Goal: Task Accomplishment & Management: Complete application form

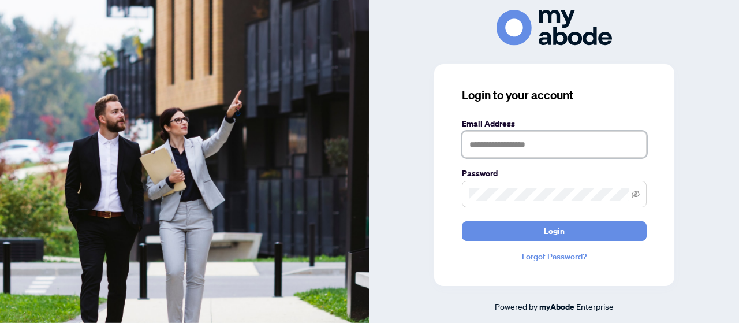
click at [496, 146] on input "text" at bounding box center [554, 144] width 185 height 27
type input "**********"
click at [462, 221] on button "Login" at bounding box center [554, 231] width 185 height 20
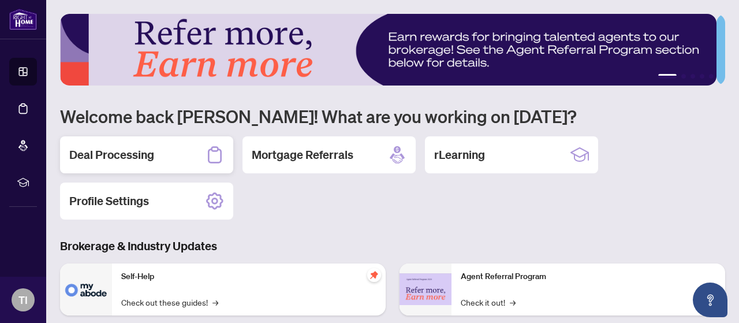
click at [129, 156] on h2 "Deal Processing" at bounding box center [111, 155] width 85 height 16
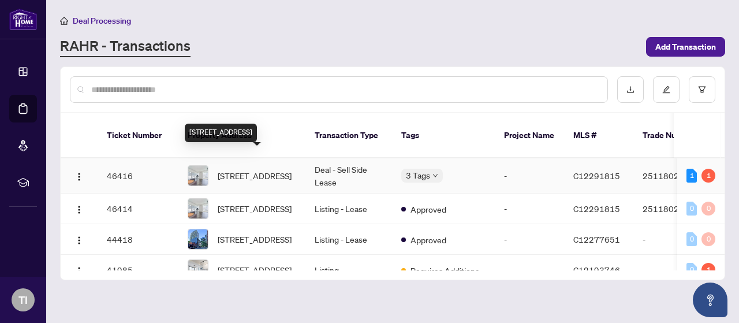
click at [250, 169] on span "[STREET_ADDRESS]" at bounding box center [255, 175] width 74 height 13
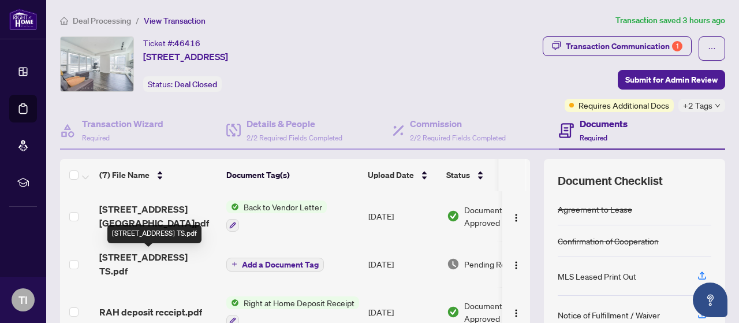
click at [184, 260] on span "[STREET_ADDRESS] TS.pdf" at bounding box center [158, 264] width 118 height 28
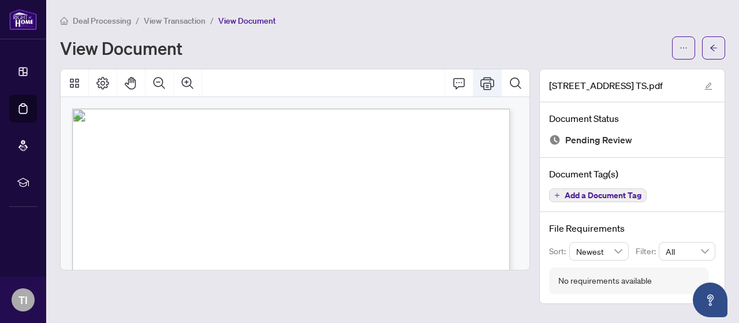
click at [486, 80] on icon "Print" at bounding box center [488, 83] width 14 height 14
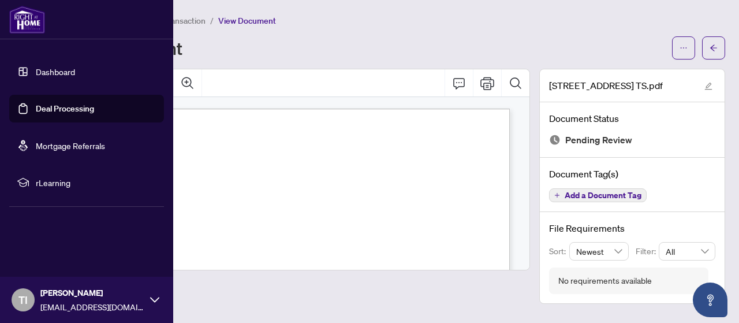
click at [36, 66] on link "Dashboard" at bounding box center [55, 71] width 39 height 10
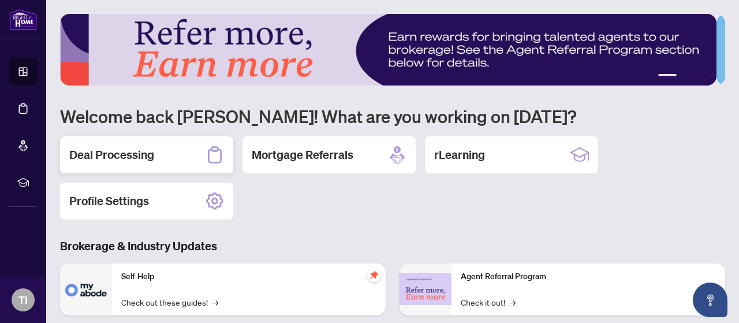
click at [161, 151] on div "Deal Processing" at bounding box center [146, 154] width 173 height 37
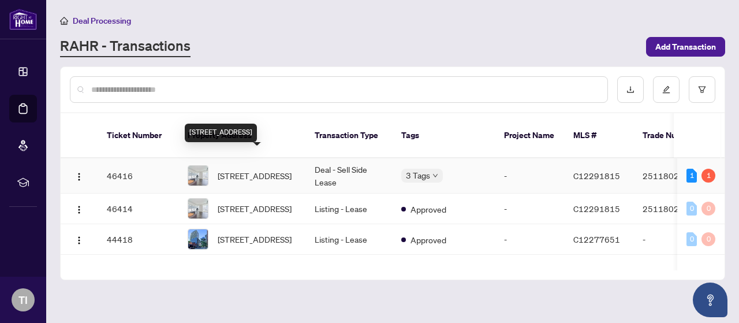
click at [266, 169] on span "[STREET_ADDRESS]" at bounding box center [255, 175] width 74 height 13
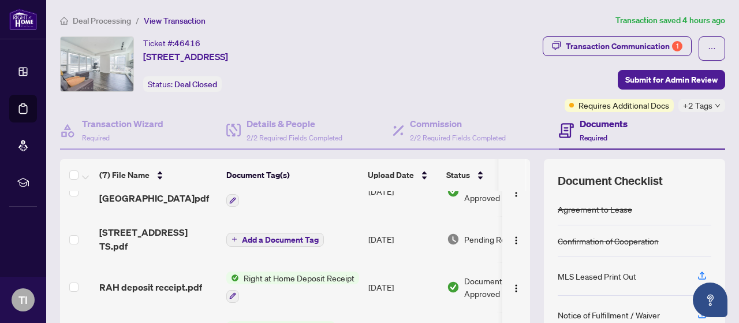
scroll to position [25, 0]
click at [297, 235] on span "Add a Document Tag" at bounding box center [280, 239] width 77 height 8
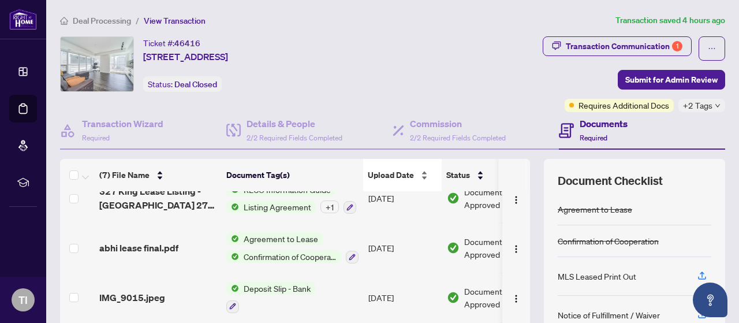
scroll to position [177, 0]
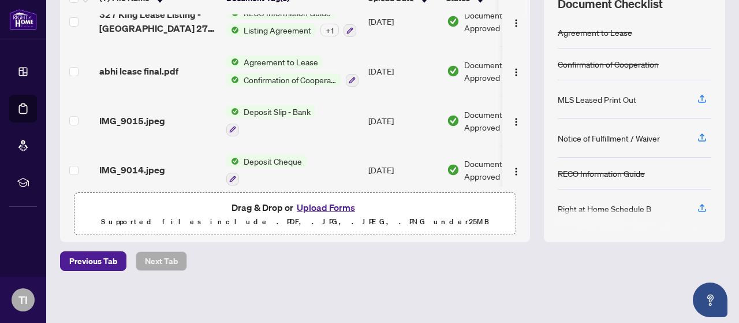
click at [324, 203] on button "Upload Forms" at bounding box center [325, 207] width 65 height 15
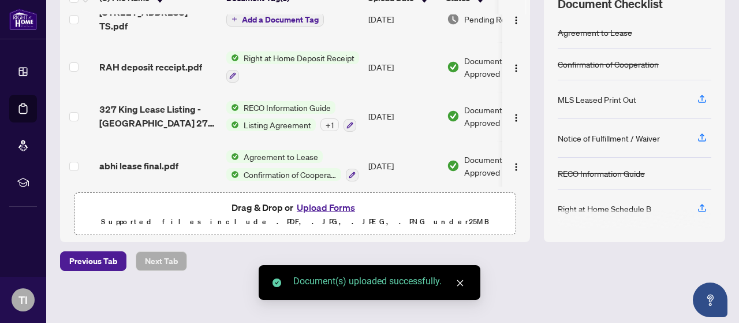
scroll to position [0, 0]
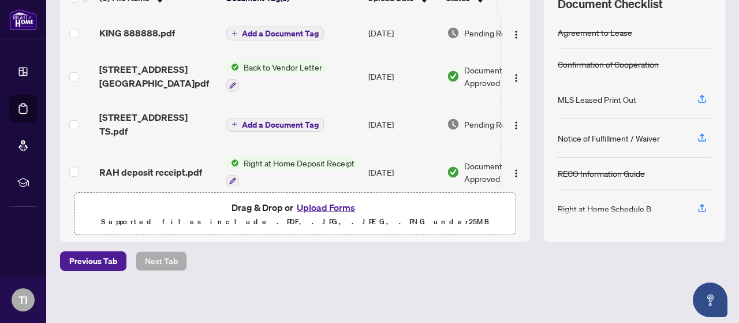
click at [297, 34] on span "Add a Document Tag" at bounding box center [280, 33] width 77 height 8
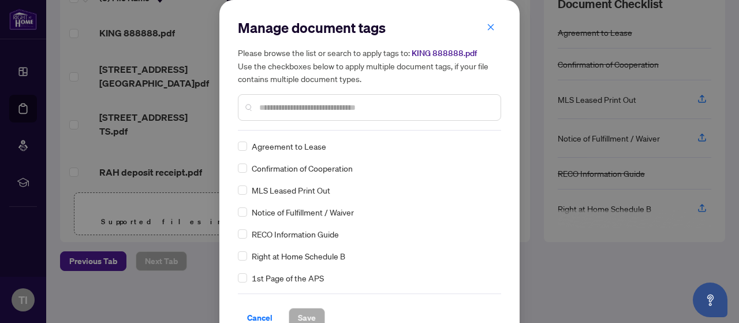
click at [298, 113] on input "text" at bounding box center [375, 107] width 232 height 13
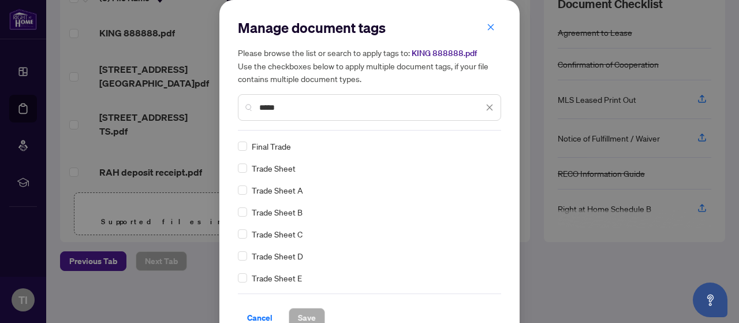
type input "*****"
click at [310, 309] on span "Save" at bounding box center [307, 317] width 18 height 18
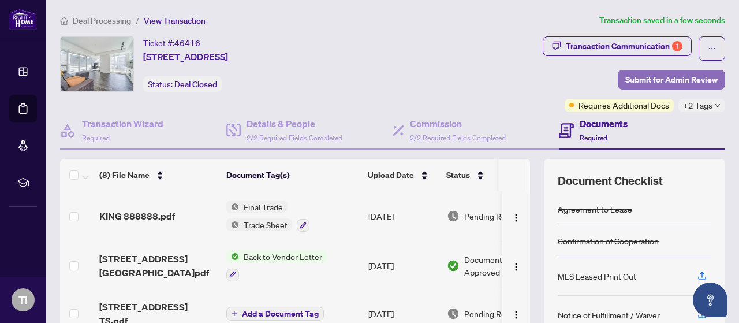
click at [677, 81] on span "Submit for Admin Review" at bounding box center [671, 79] width 92 height 18
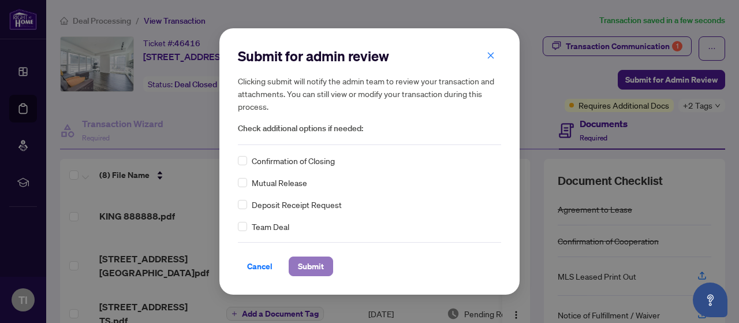
click at [299, 267] on span "Submit" at bounding box center [311, 266] width 26 height 18
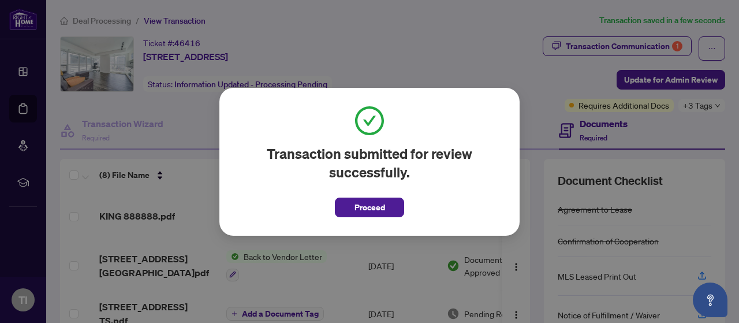
click at [373, 195] on span "Proceed" at bounding box center [369, 204] width 69 height 27
click at [375, 200] on span "Proceed" at bounding box center [370, 207] width 31 height 18
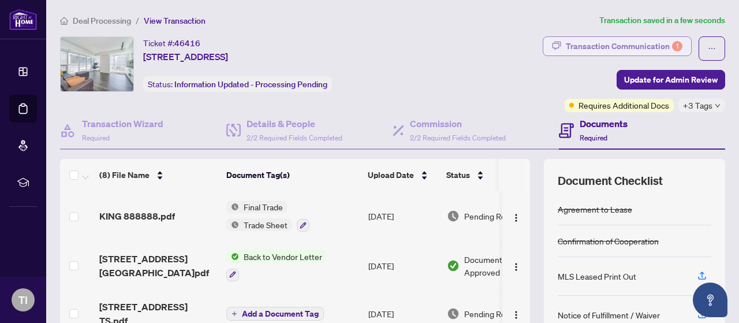
click at [581, 43] on div "Transaction Communication 1" at bounding box center [624, 46] width 117 height 18
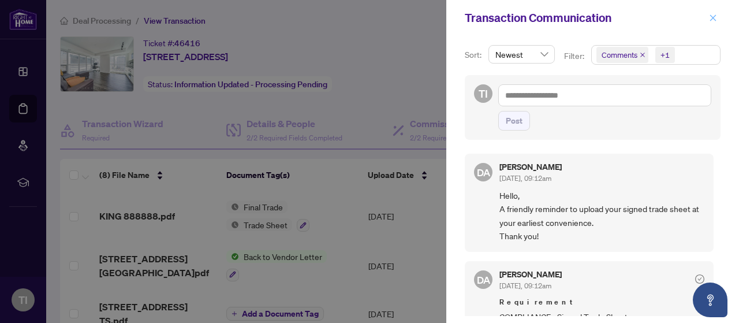
click at [718, 21] on button "button" at bounding box center [713, 18] width 15 height 14
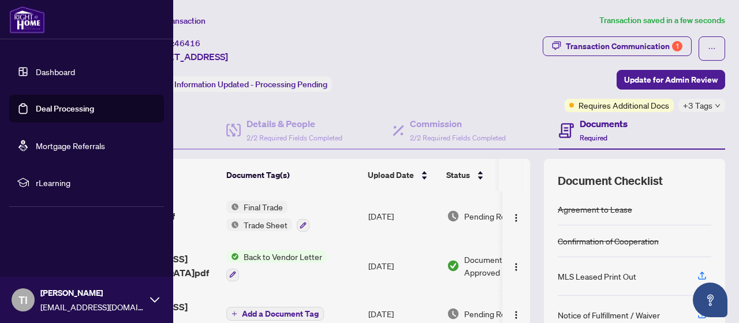
click at [28, 21] on img at bounding box center [27, 20] width 36 height 28
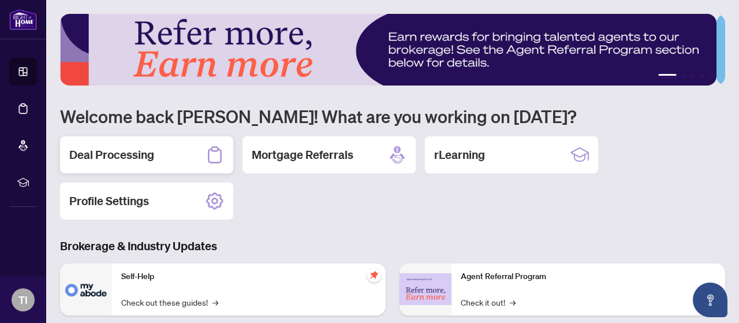
click at [90, 147] on h2 "Deal Processing" at bounding box center [111, 155] width 85 height 16
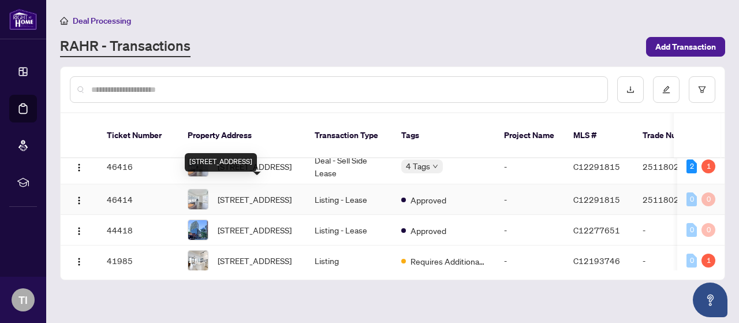
scroll to position [10, 0]
click at [203, 225] on img at bounding box center [198, 229] width 20 height 20
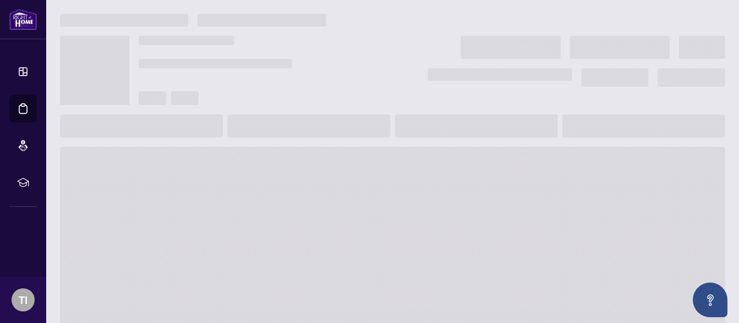
click at [203, 225] on span at bounding box center [392, 239] width 665 height 185
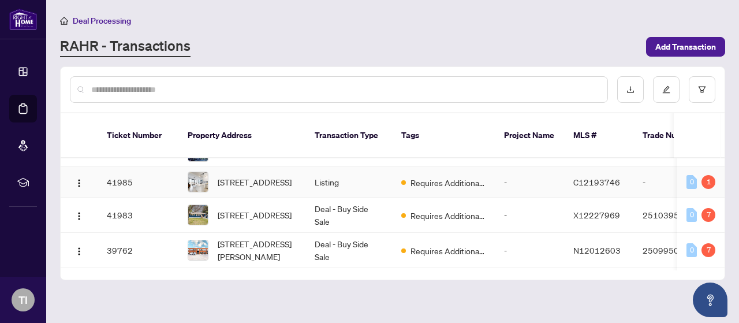
scroll to position [89, 0]
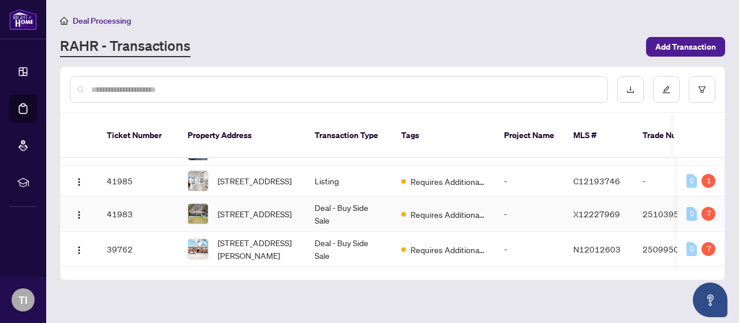
click at [206, 211] on img at bounding box center [198, 214] width 20 height 20
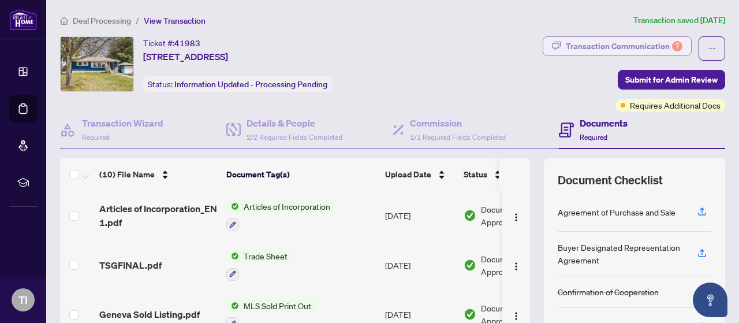
click at [633, 47] on div "Transaction Communication 7" at bounding box center [624, 46] width 117 height 18
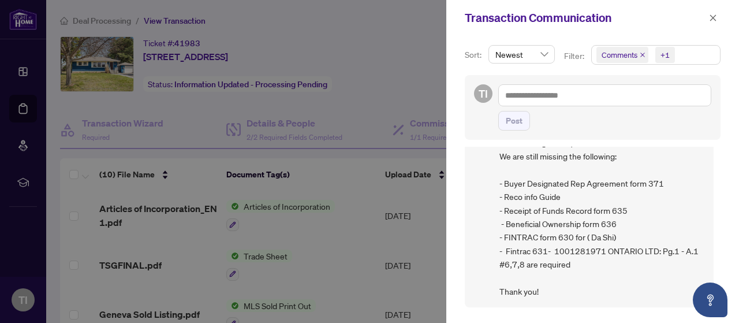
scroll to position [53, 0]
